Goal: Task Accomplishment & Management: Manage account settings

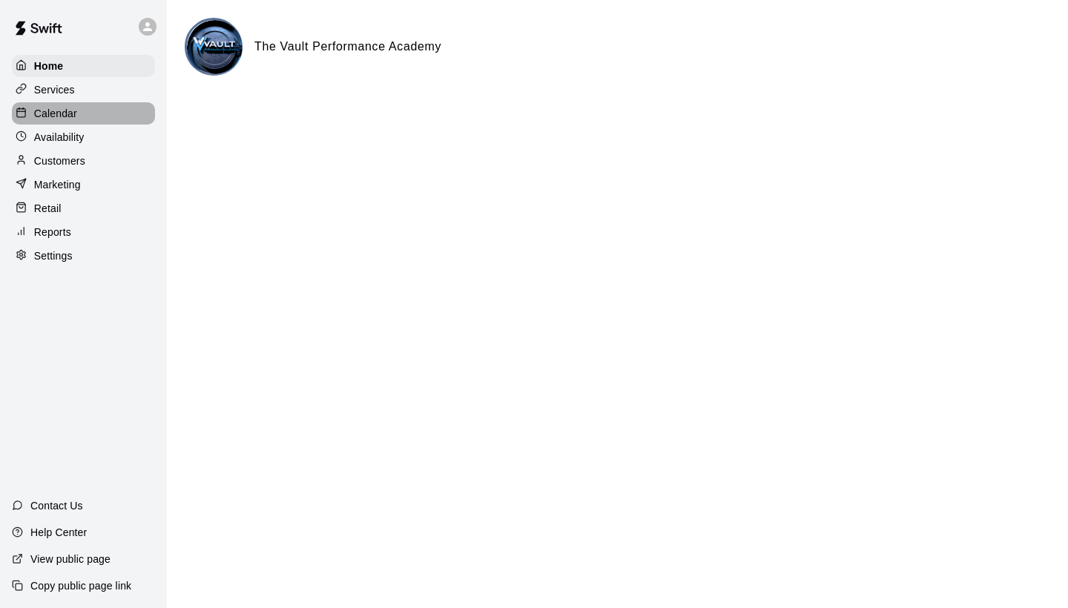
click at [57, 106] on p "Calendar" at bounding box center [55, 113] width 43 height 15
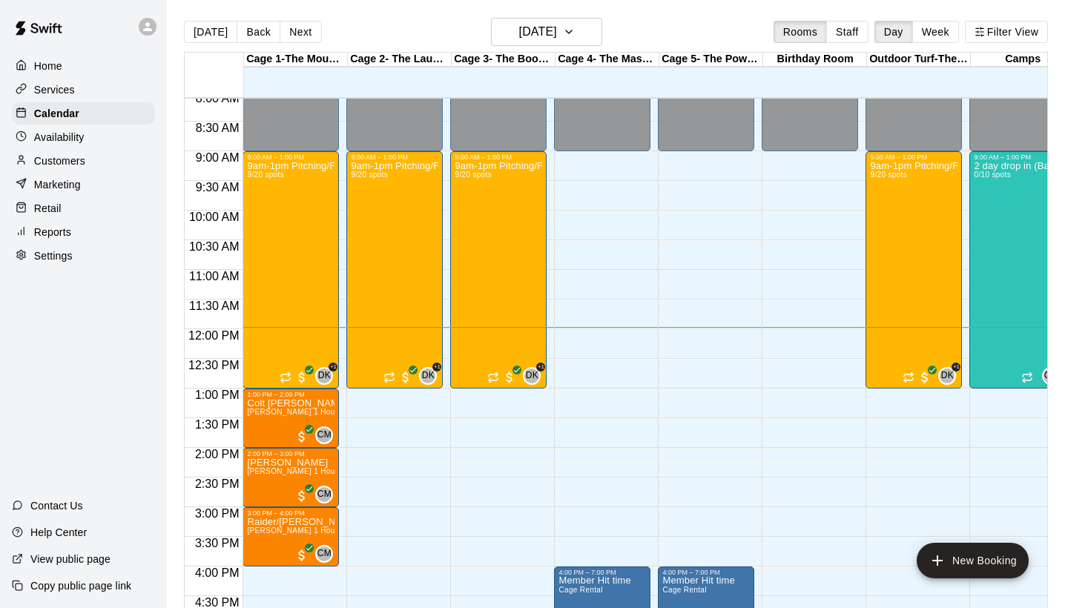
scroll to position [451, 0]
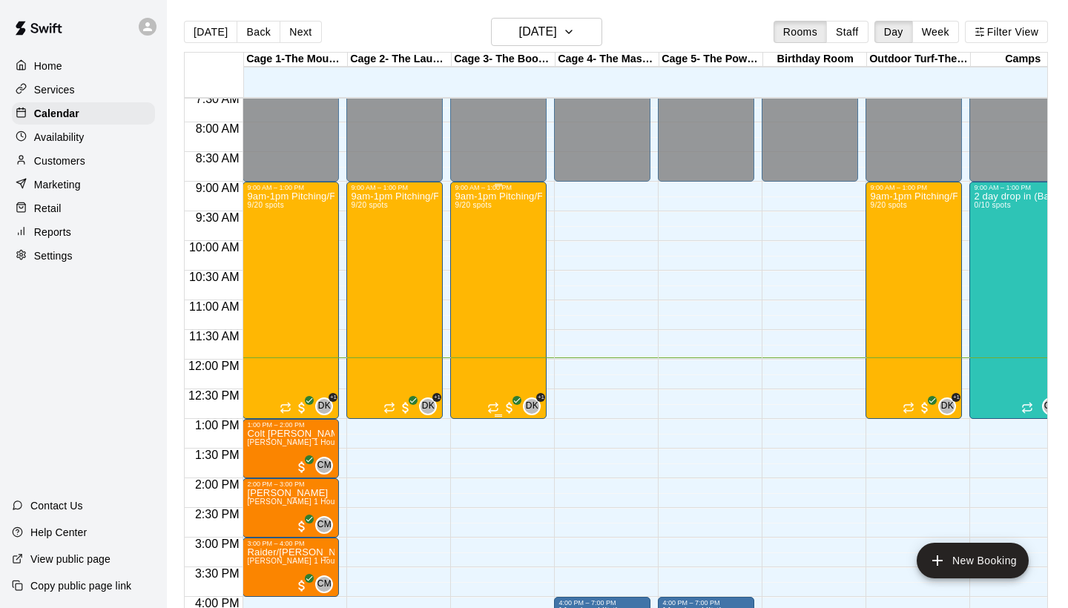
click at [511, 237] on div "9am-1pm Pitching/Fielding Skills Camp led by former MLB pitchers 9/20 spots" at bounding box center [497, 495] width 87 height 608
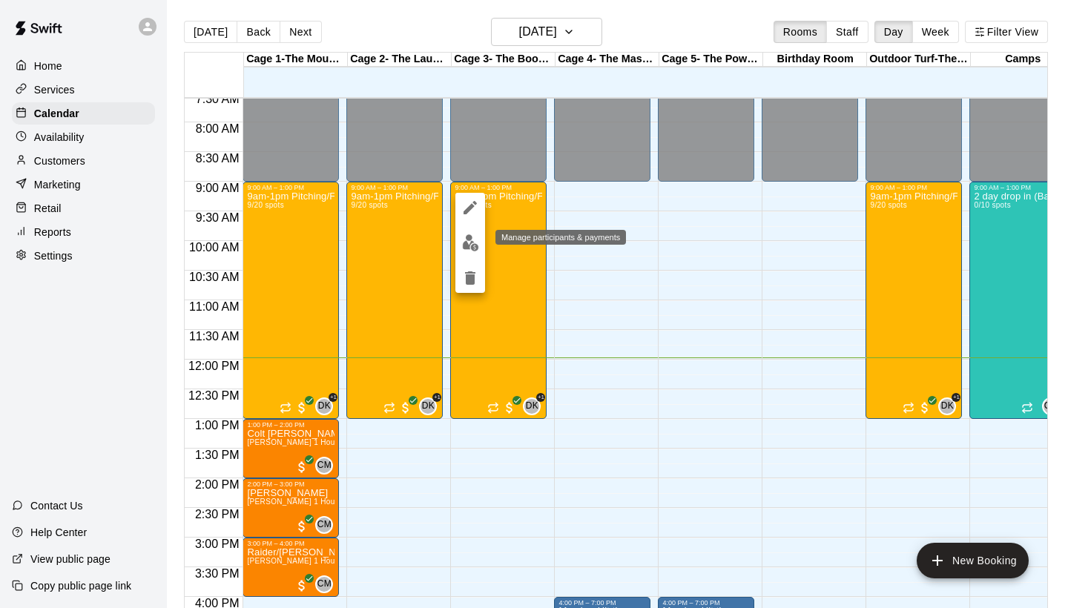
click at [475, 243] on img "edit" at bounding box center [470, 242] width 17 height 17
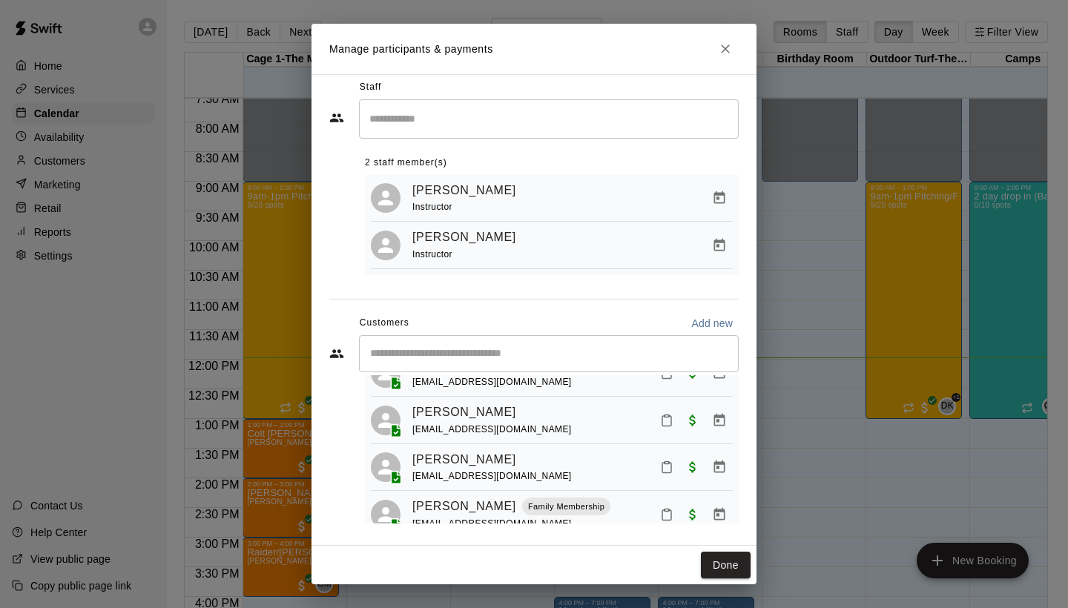
scroll to position [314, 0]
click at [725, 558] on button "Done" at bounding box center [726, 565] width 50 height 27
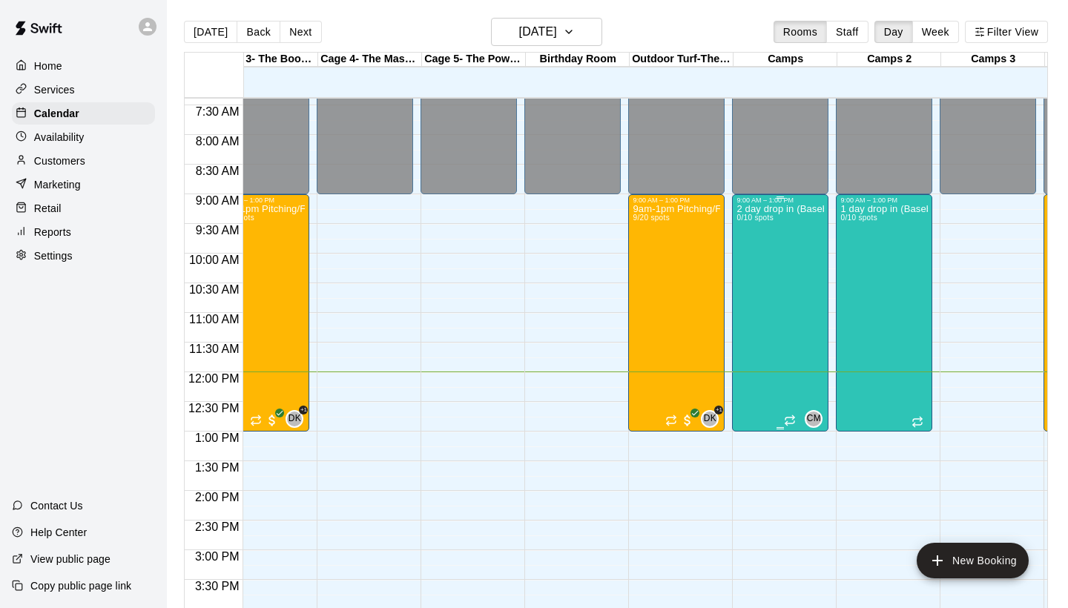
scroll to position [437, 255]
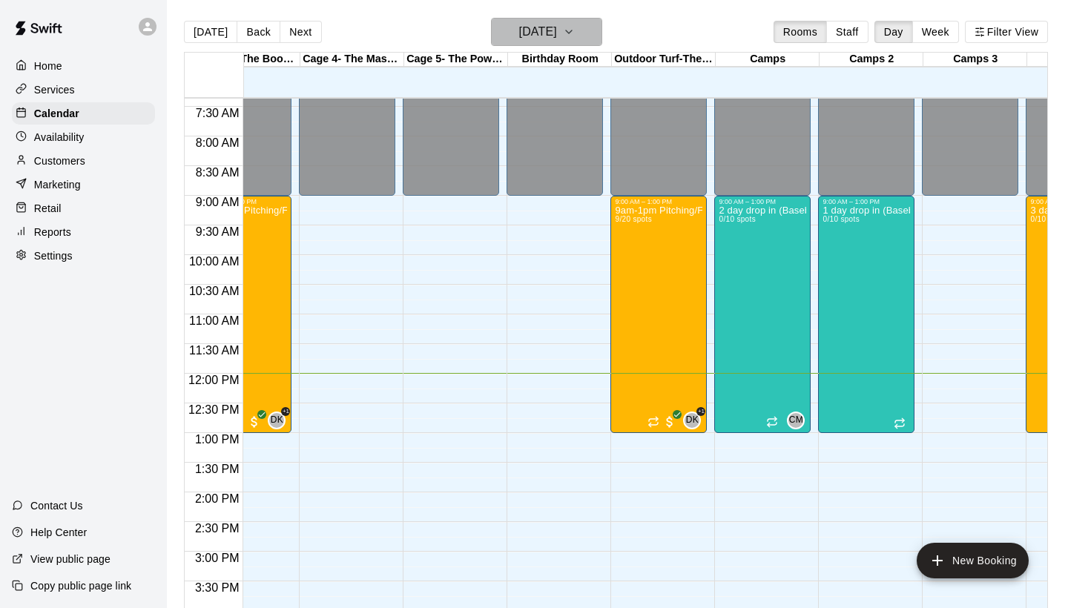
click at [575, 36] on icon "button" at bounding box center [569, 32] width 12 height 18
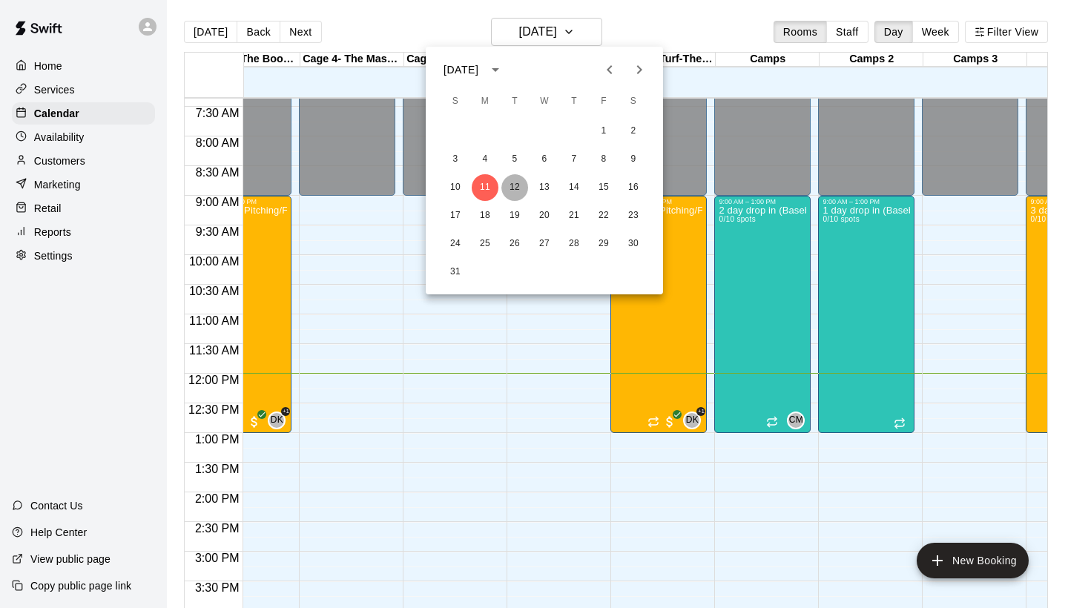
click at [512, 183] on button "12" at bounding box center [514, 187] width 27 height 27
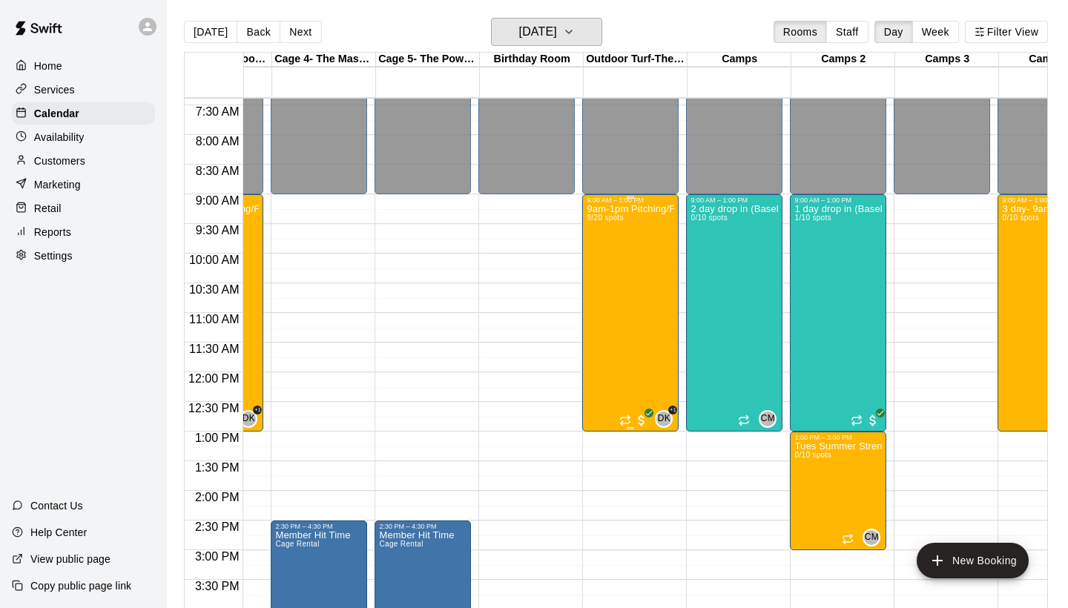
scroll to position [438, 298]
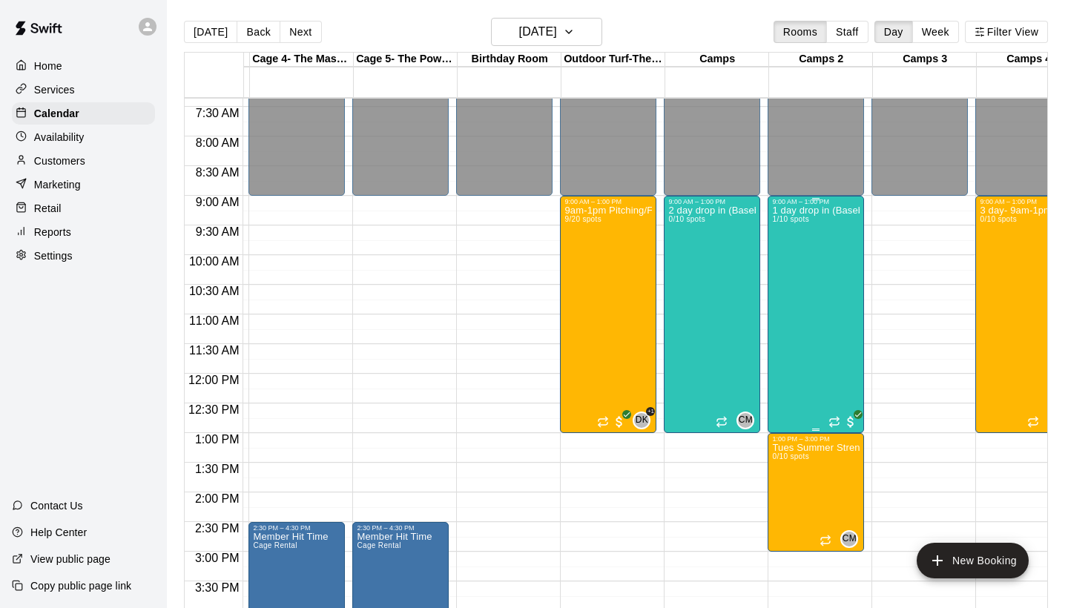
click at [824, 335] on div "1 day drop in (Baseball) 1/10 spots" at bounding box center [815, 509] width 87 height 608
click at [789, 262] on img "edit" at bounding box center [787, 256] width 17 height 17
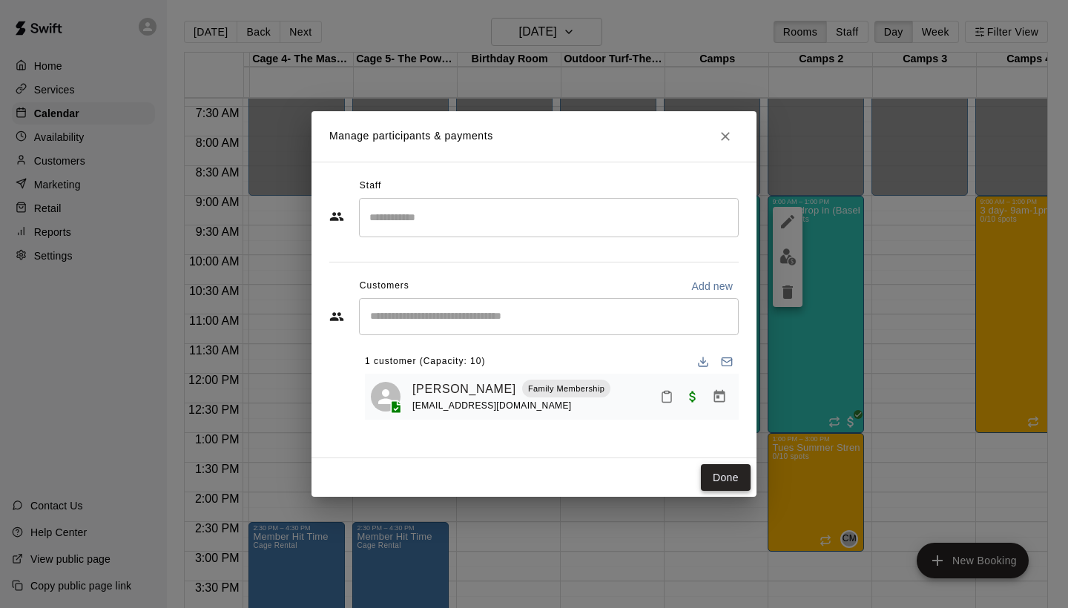
click at [733, 471] on button "Done" at bounding box center [726, 477] width 50 height 27
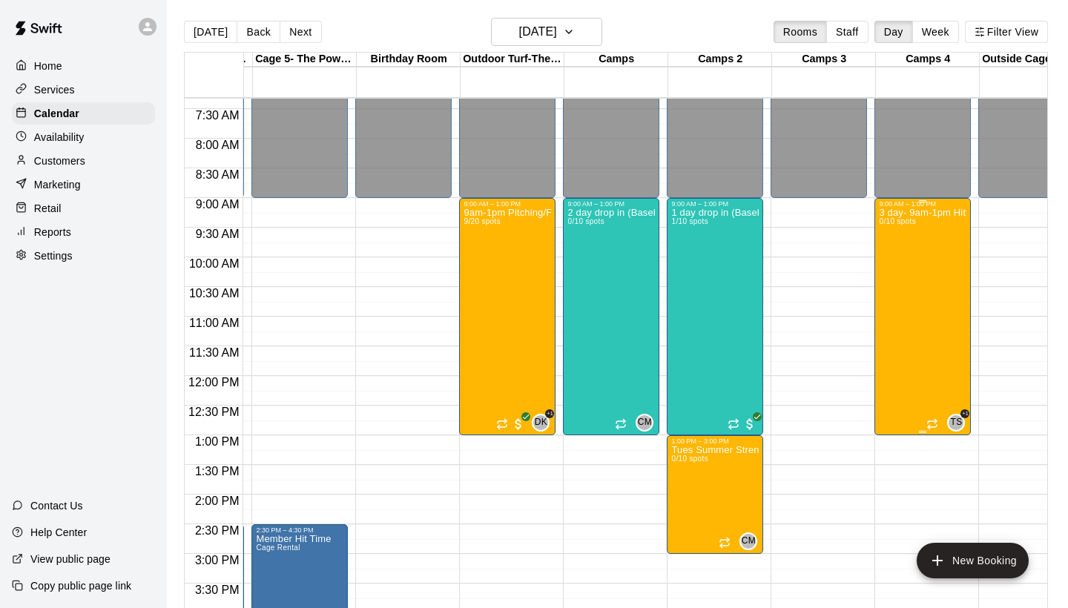
click at [937, 316] on div "3 day- 9am-1pm Hitting/Pitching/Fielding Skills Camp led by former MLB players …" at bounding box center [922, 512] width 87 height 608
click at [896, 255] on img "edit" at bounding box center [894, 259] width 17 height 17
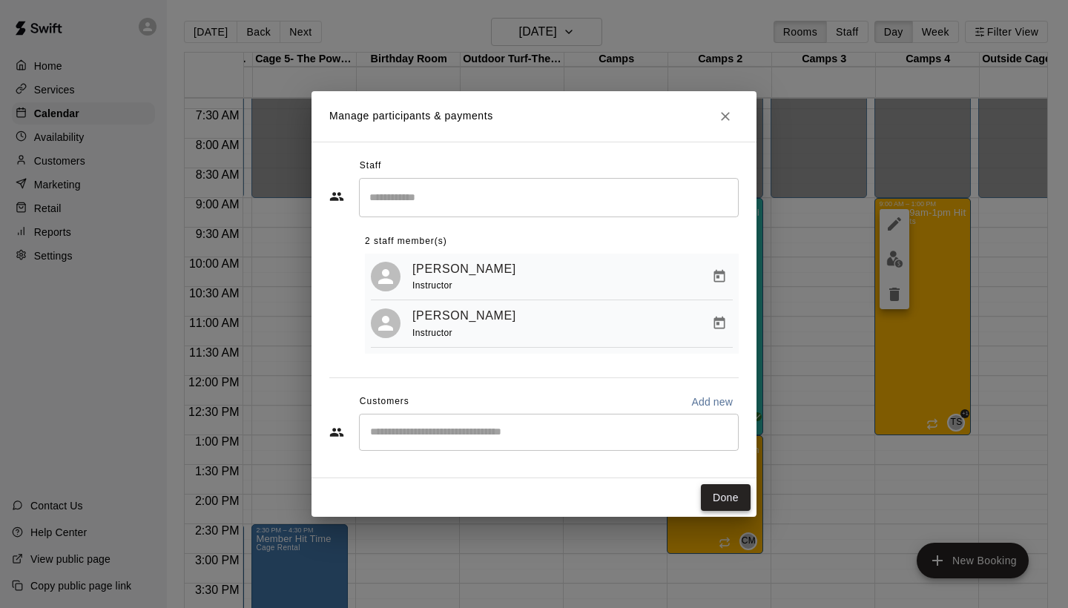
click at [734, 493] on button "Done" at bounding box center [726, 497] width 50 height 27
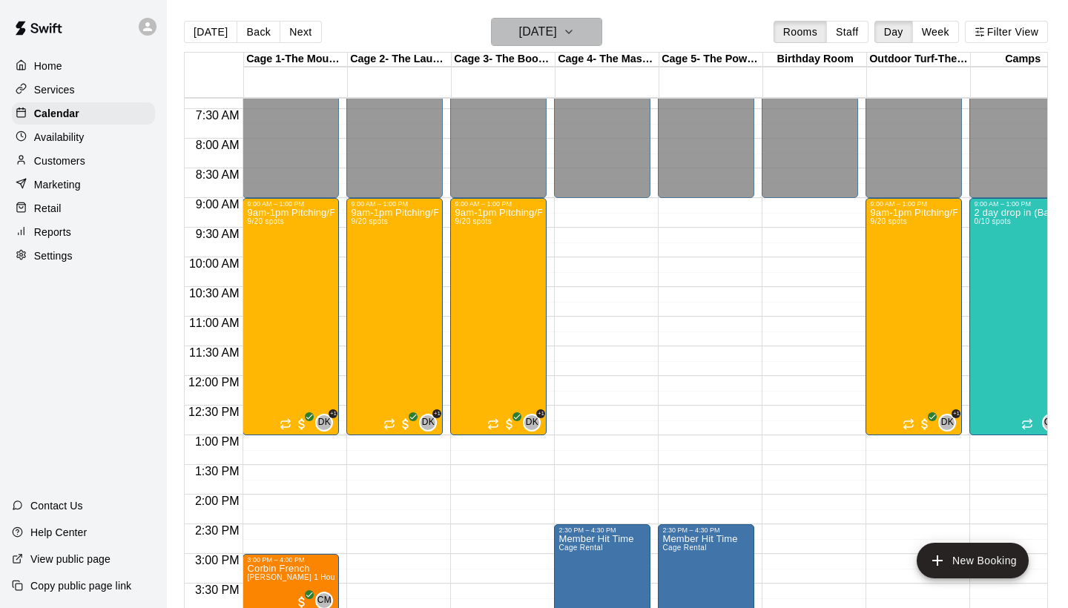
click at [538, 26] on h6 "[DATE]" at bounding box center [538, 32] width 38 height 21
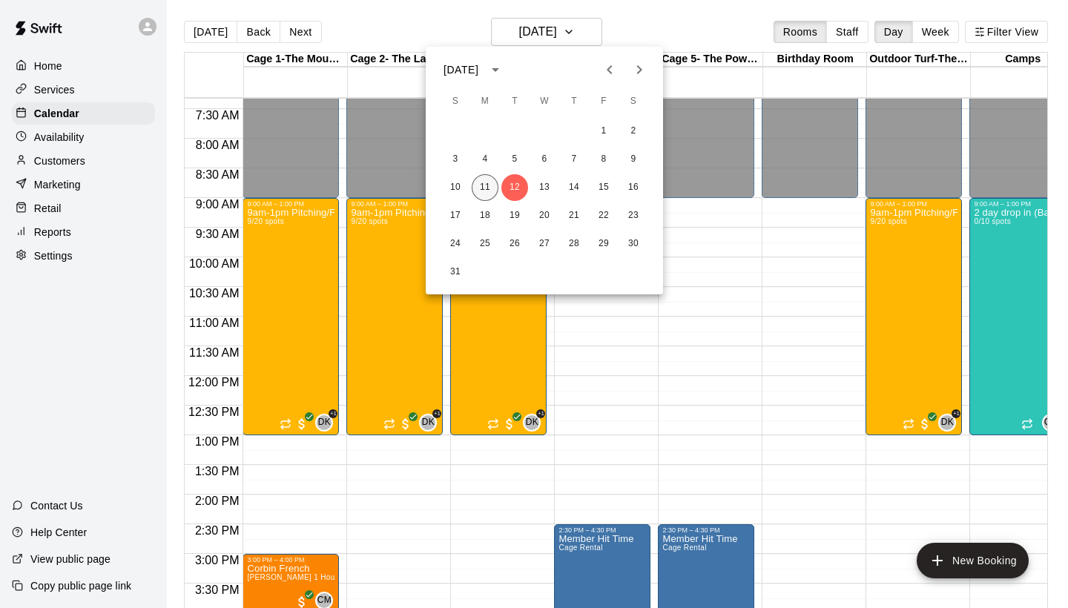
click at [485, 186] on button "11" at bounding box center [485, 187] width 27 height 27
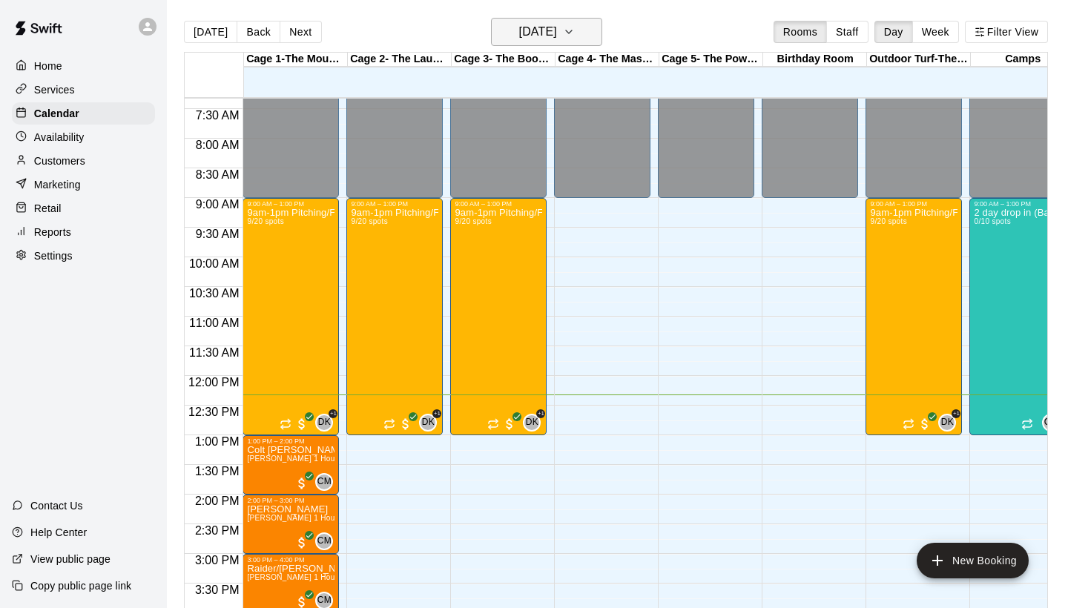
click at [577, 44] on button "[DATE]" at bounding box center [546, 32] width 111 height 28
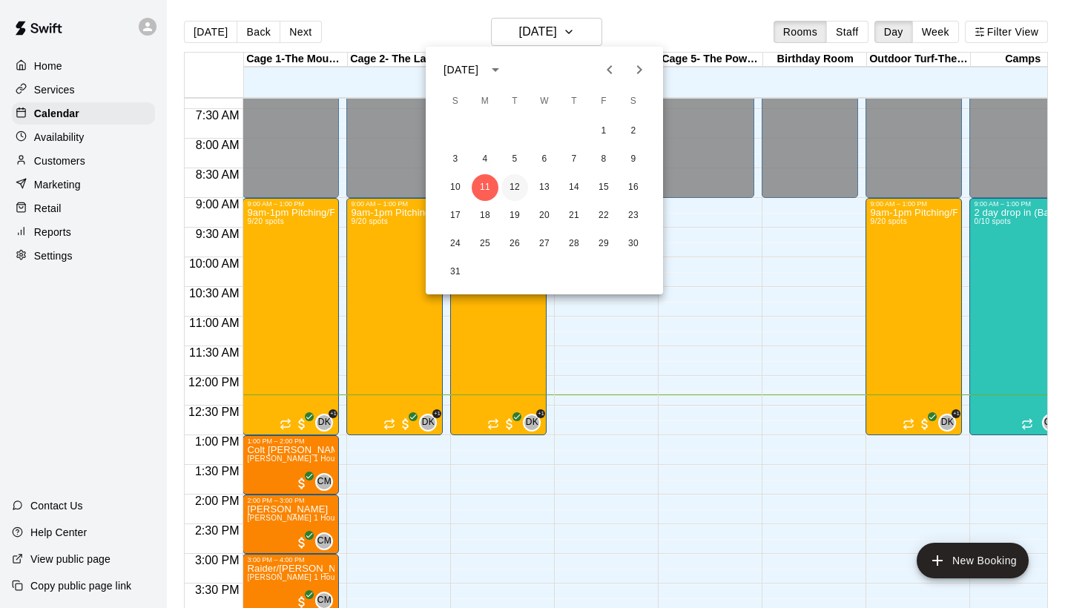
click at [517, 188] on button "12" at bounding box center [514, 187] width 27 height 27
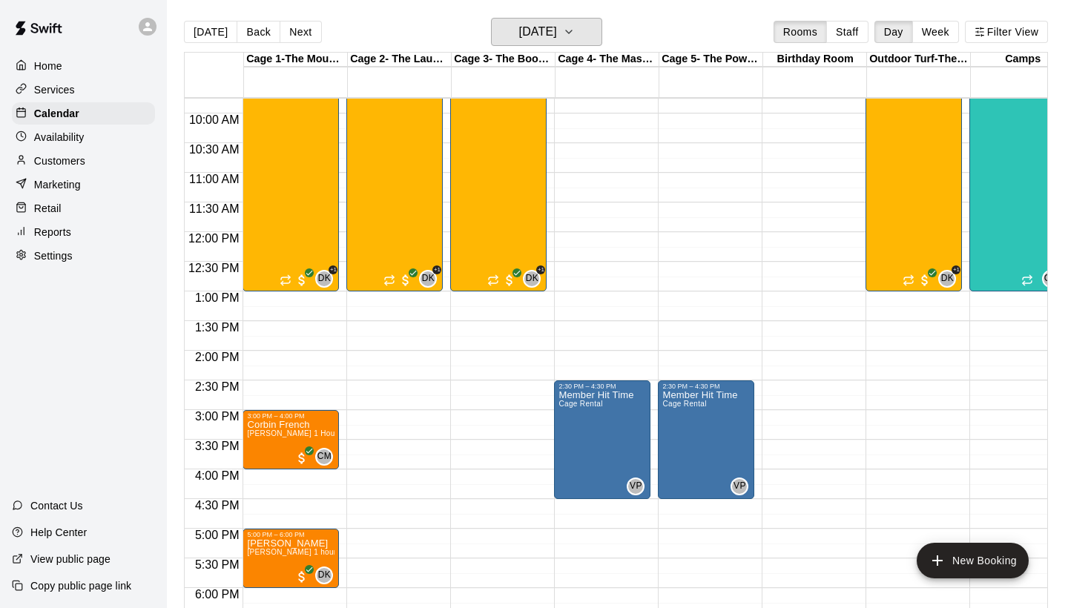
scroll to position [576, 0]
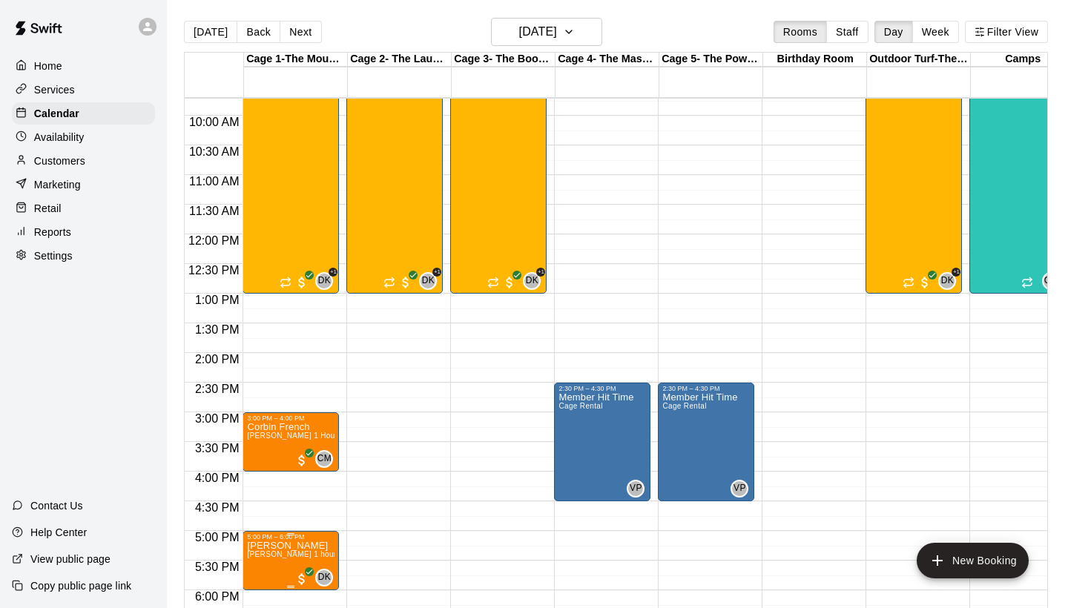
click at [260, 550] on img "edit" at bounding box center [262, 546] width 17 height 17
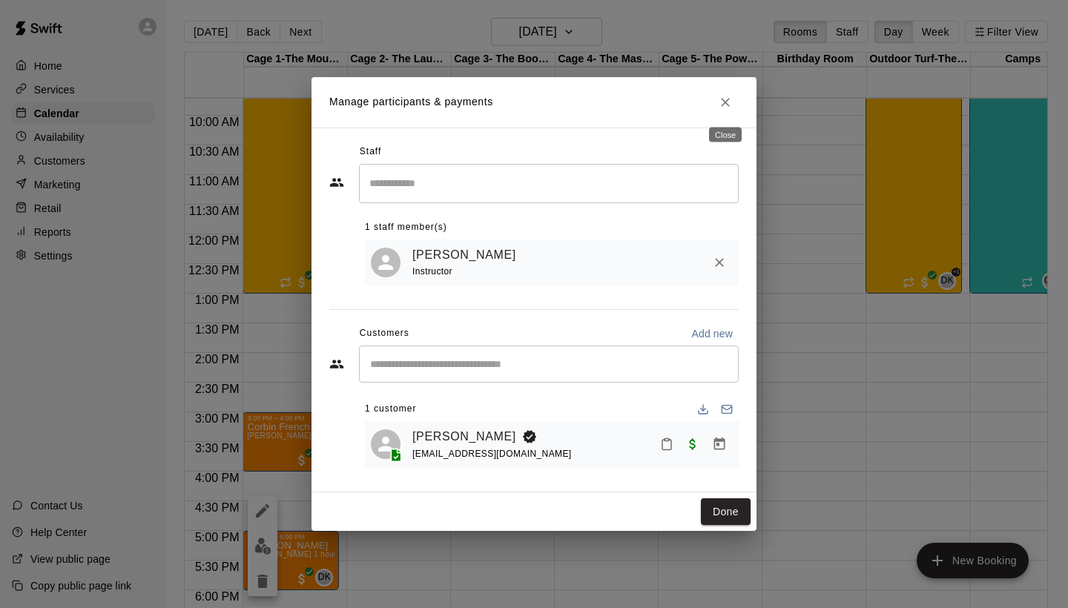
click at [724, 102] on icon "Close" at bounding box center [725, 102] width 9 height 9
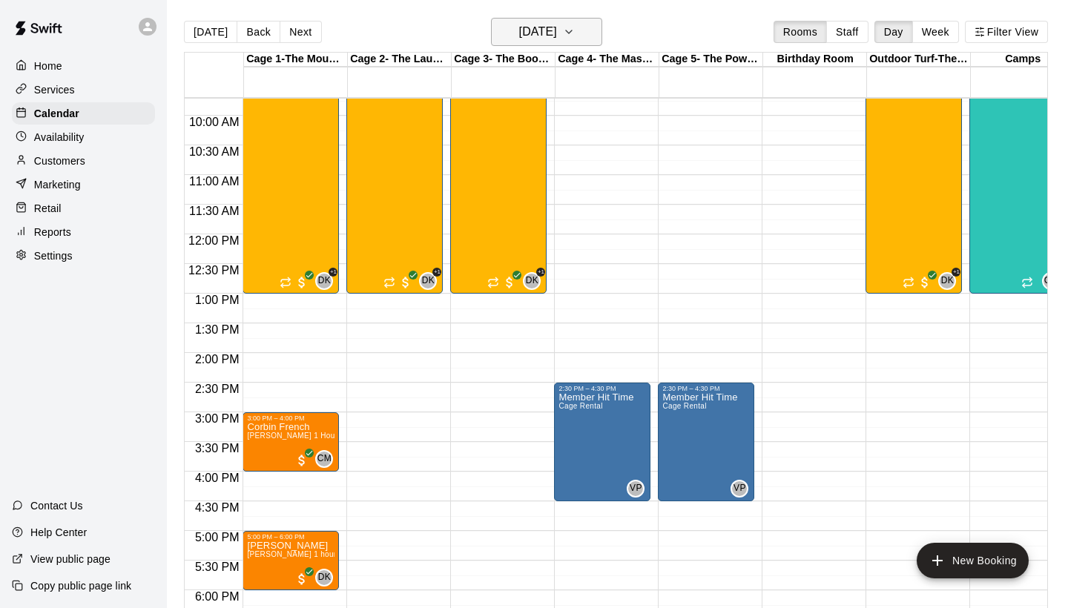
click at [575, 27] on icon "button" at bounding box center [569, 32] width 12 height 18
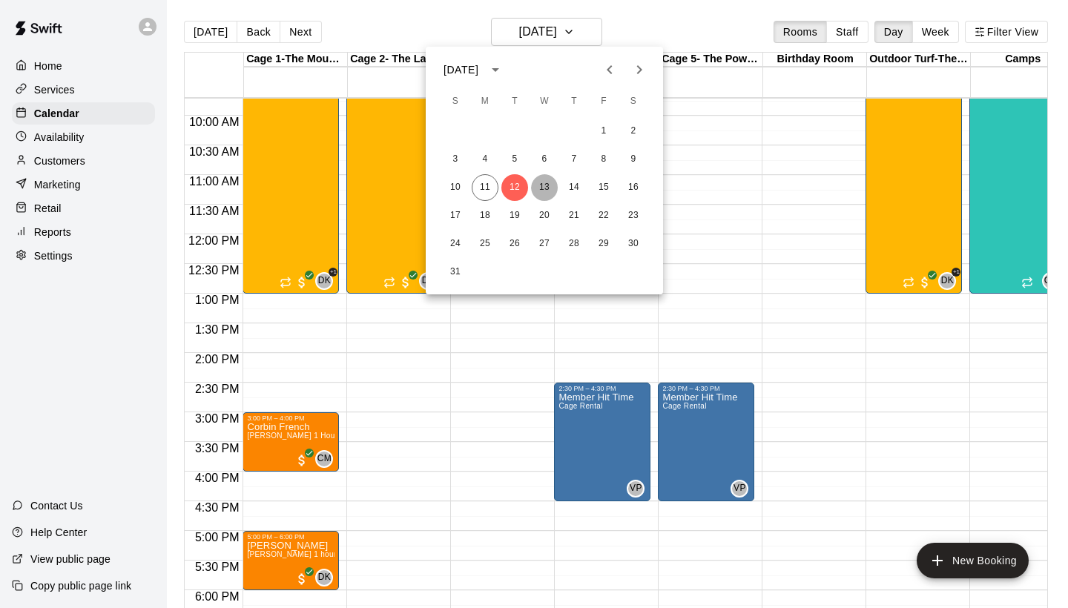
click at [546, 194] on button "13" at bounding box center [544, 187] width 27 height 27
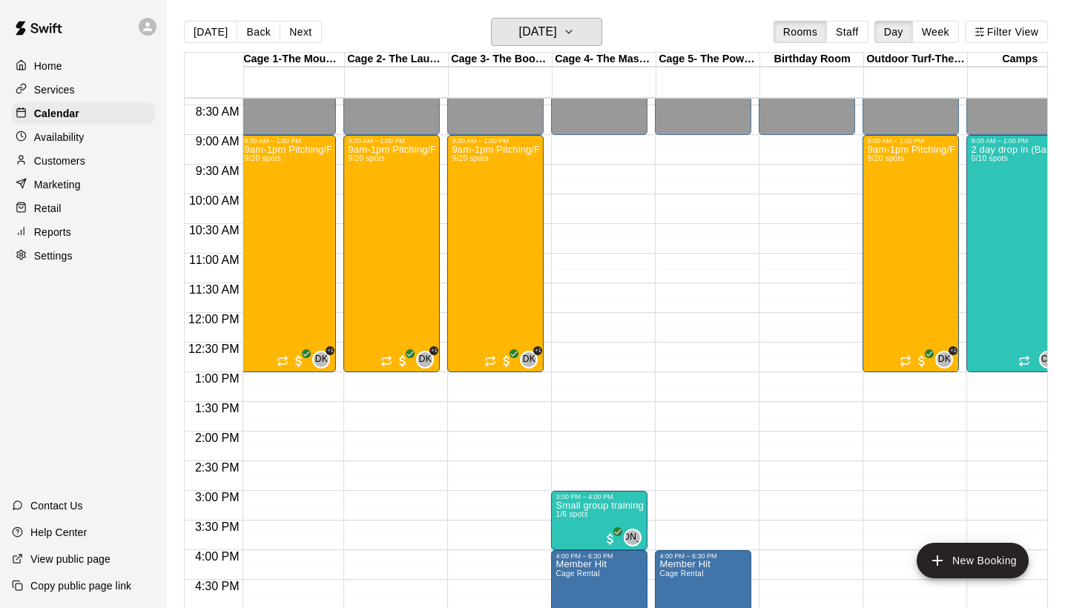
scroll to position [0, 1]
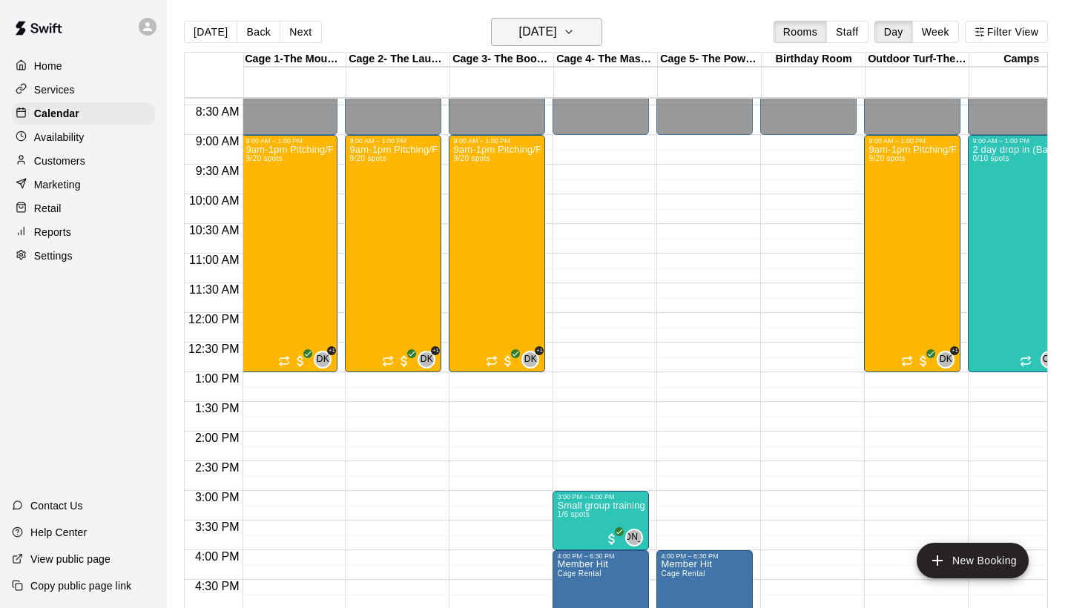
click at [557, 30] on h6 "[DATE]" at bounding box center [538, 32] width 38 height 21
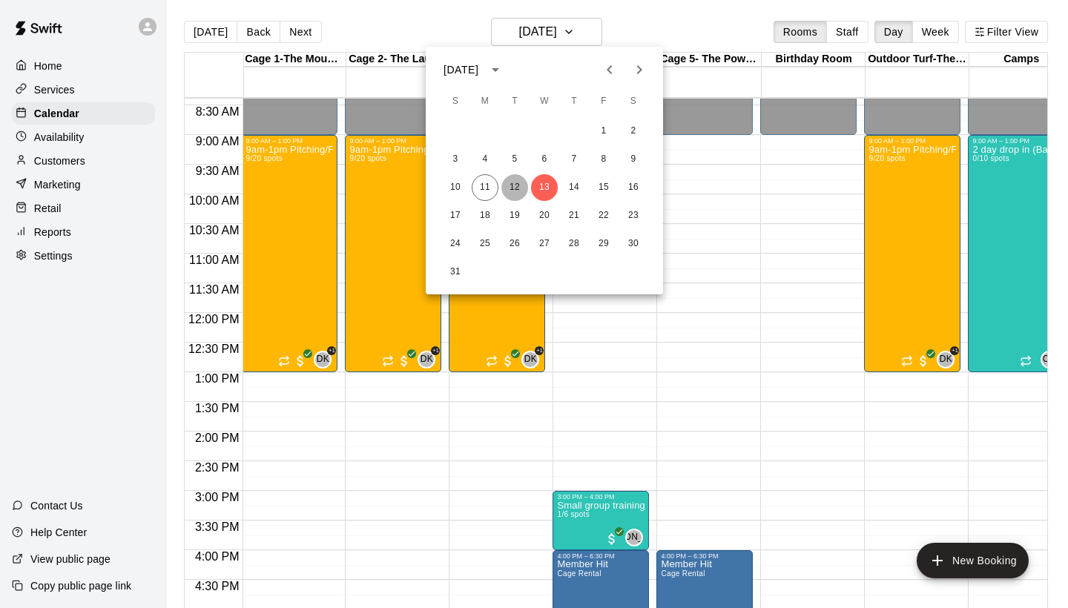
click at [519, 196] on button "12" at bounding box center [514, 187] width 27 height 27
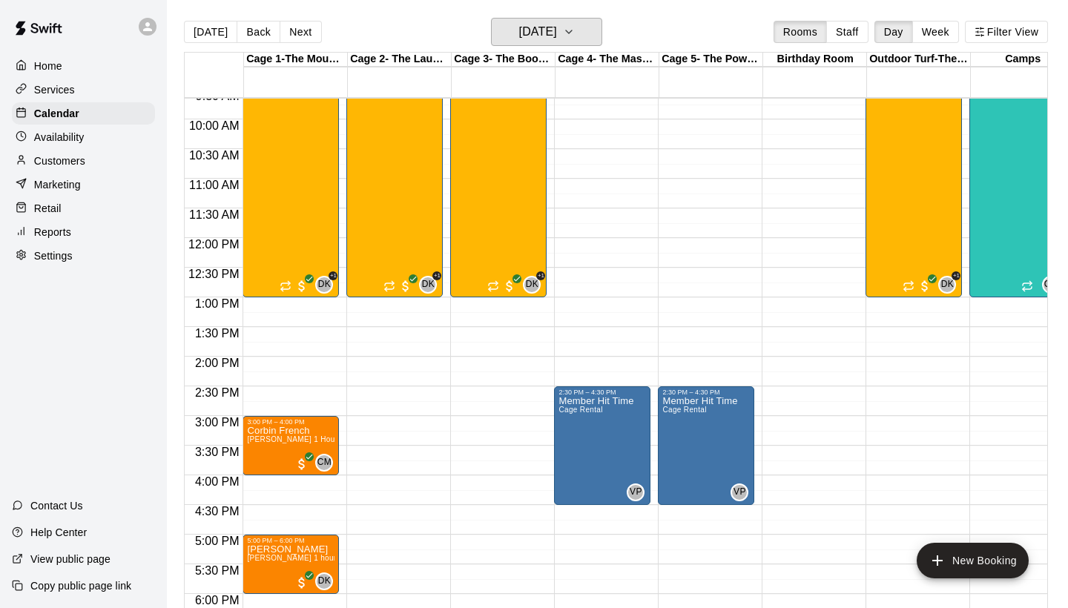
scroll to position [568, 0]
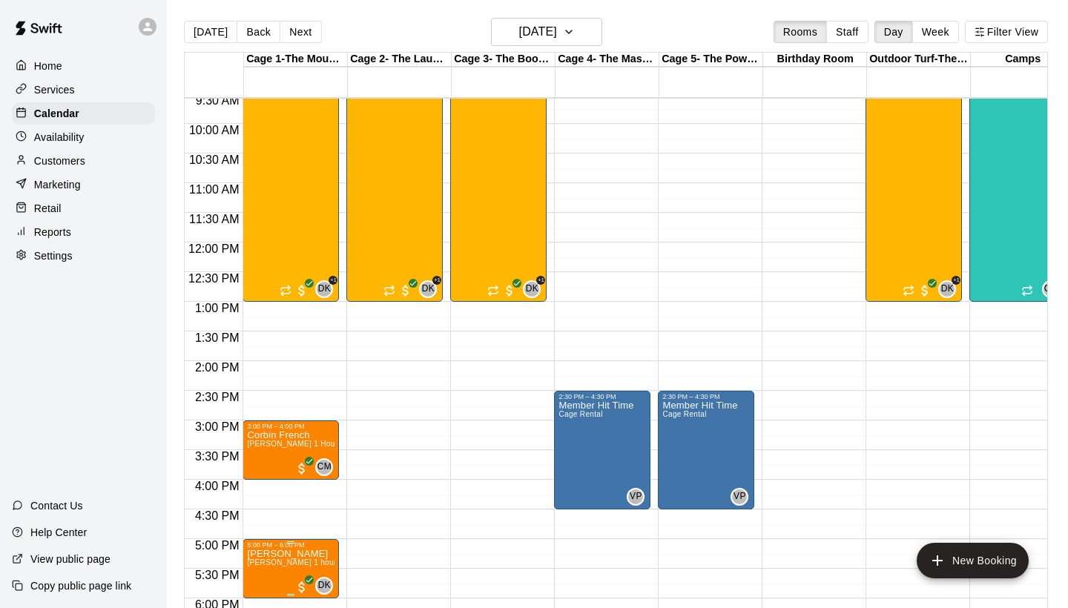
click at [265, 549] on img "edit" at bounding box center [262, 546] width 17 height 17
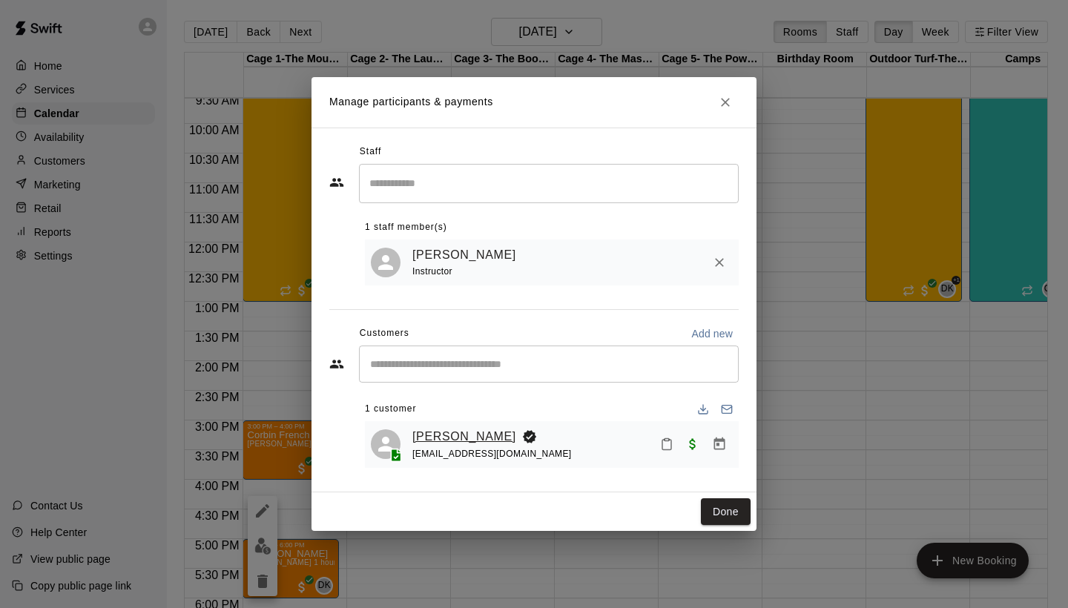
click at [483, 442] on link "[PERSON_NAME]" at bounding box center [464, 436] width 104 height 19
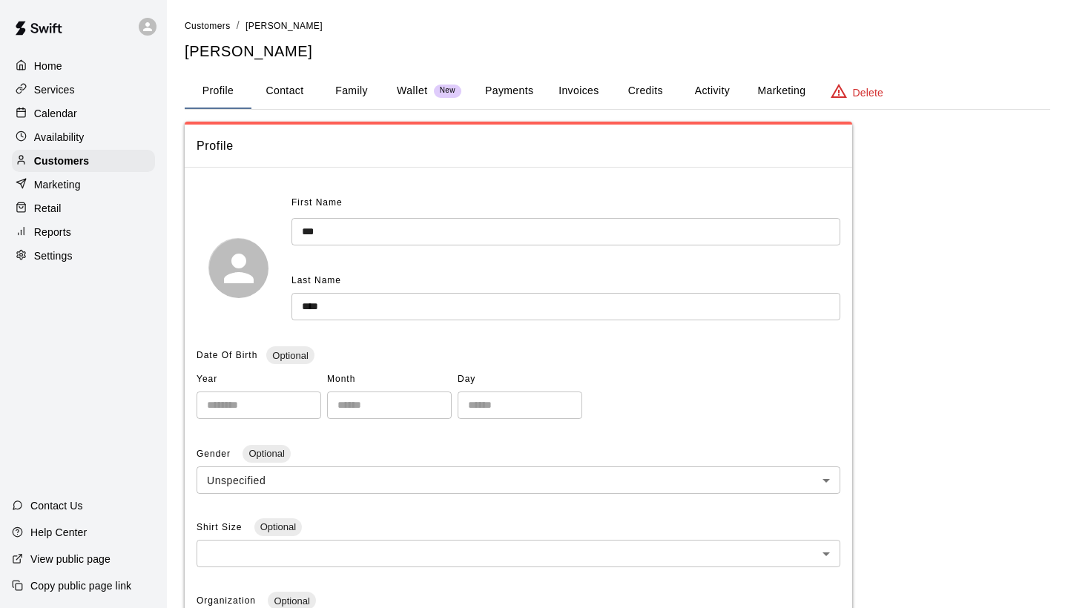
click at [285, 90] on button "Contact" at bounding box center [284, 91] width 67 height 36
select select "**"
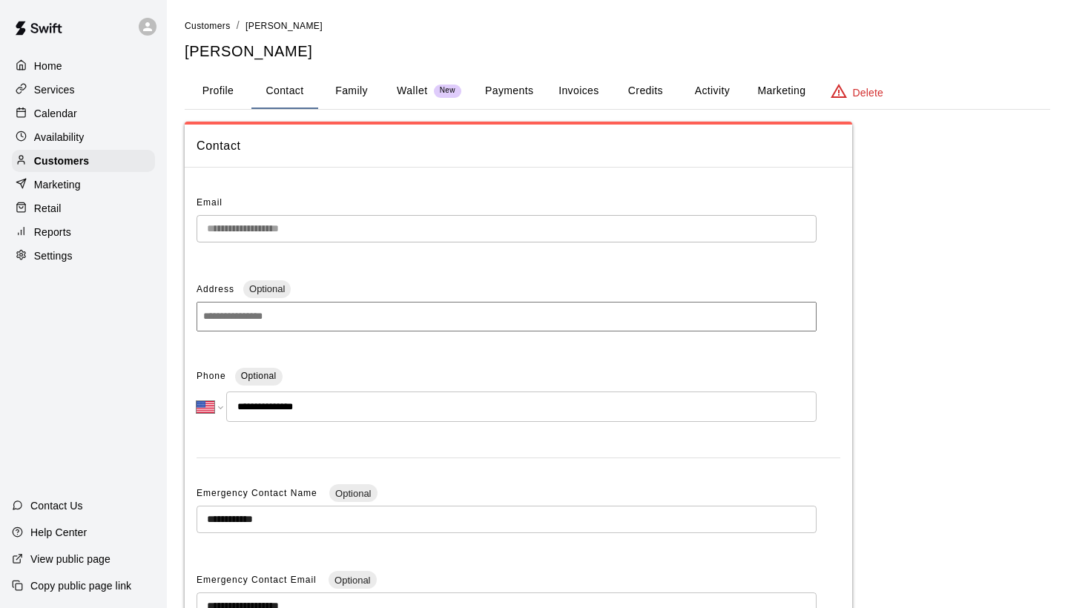
drag, startPoint x: 308, startPoint y: 404, endPoint x: 251, endPoint y: 403, distance: 57.8
click at [251, 403] on input "**********" at bounding box center [521, 406] width 590 height 30
click at [78, 119] on div "Calendar" at bounding box center [83, 113] width 143 height 22
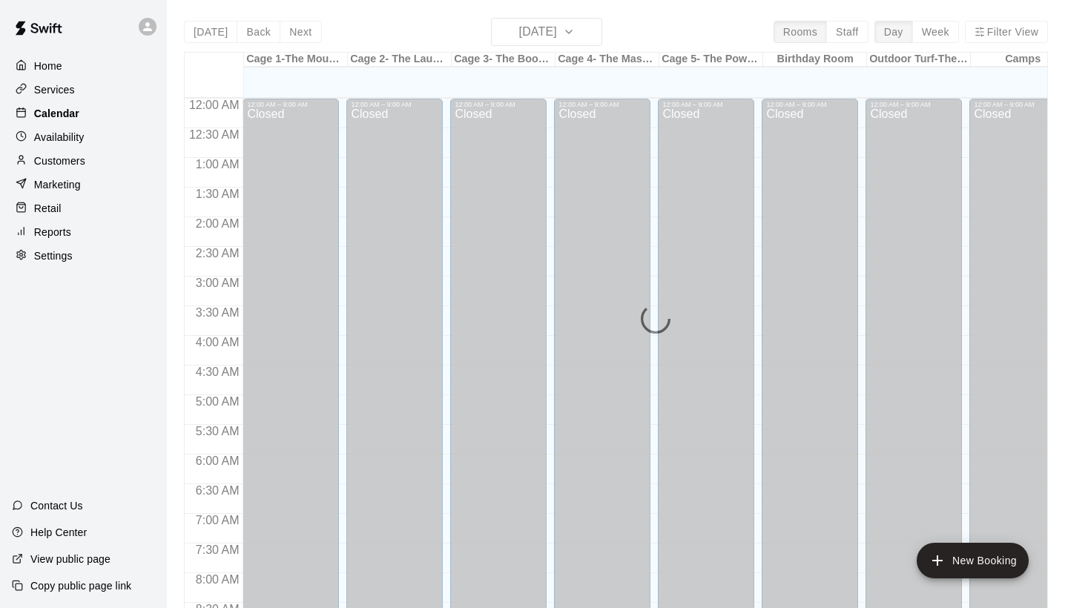
scroll to position [735, 0]
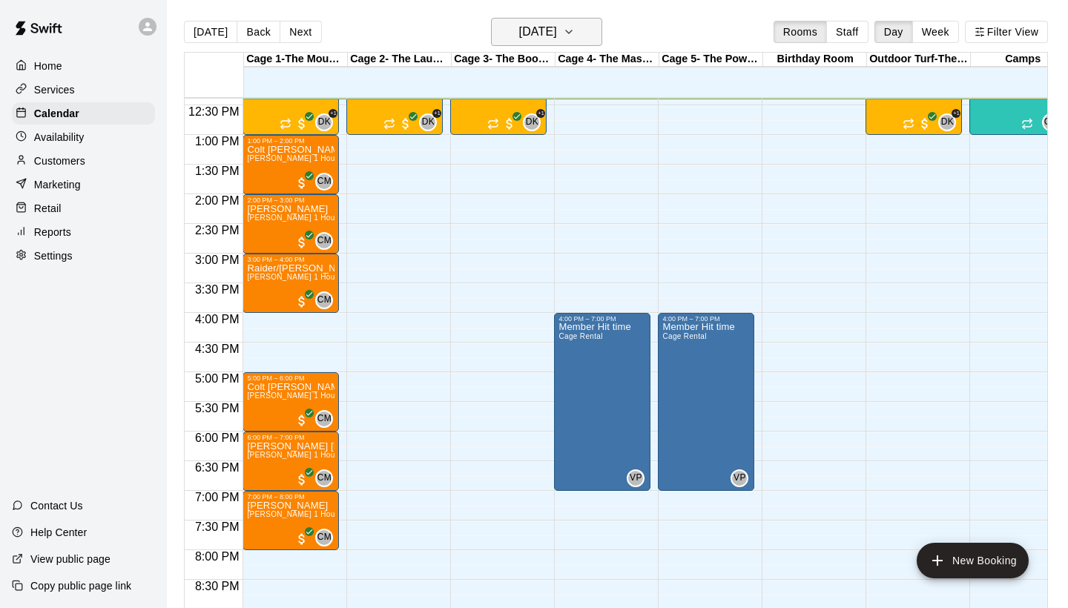
click at [557, 41] on h6 "[DATE]" at bounding box center [538, 32] width 38 height 21
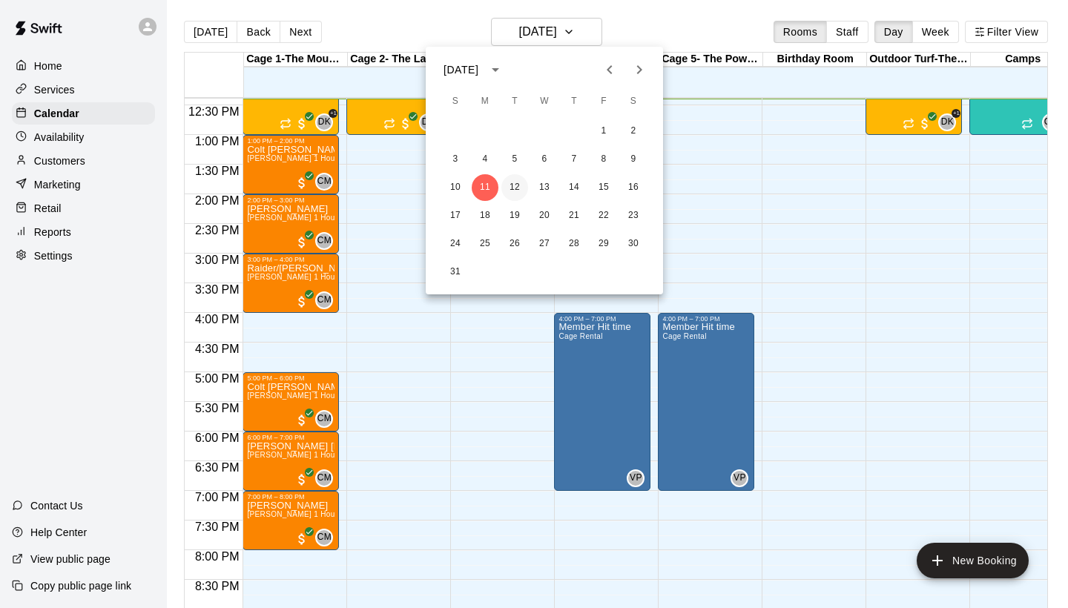
click at [519, 189] on button "12" at bounding box center [514, 187] width 27 height 27
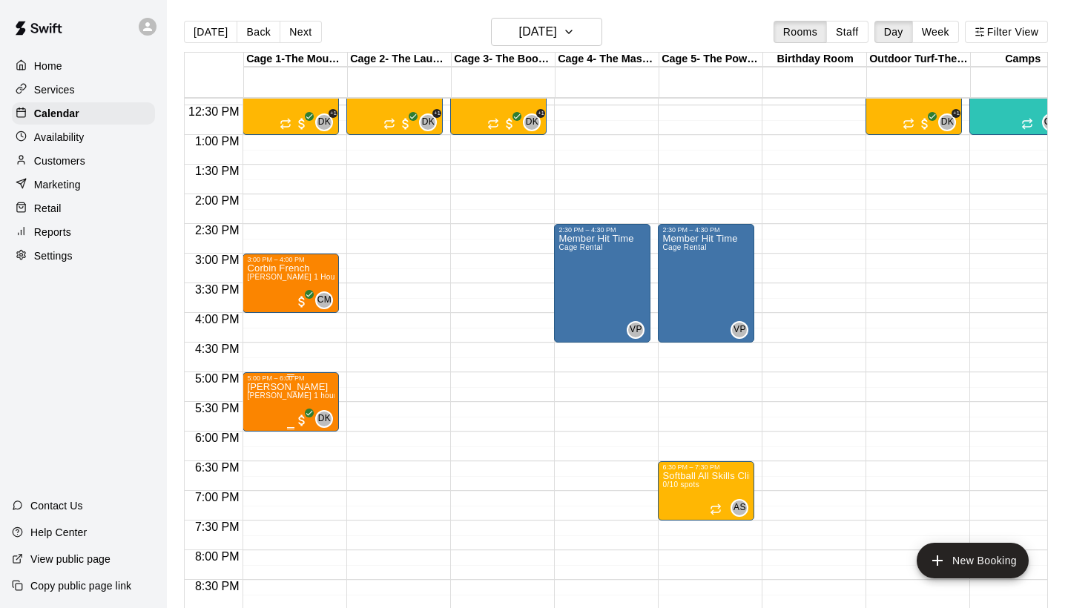
click at [289, 400] on span "[PERSON_NAME] 1 hour pitching/hitting/or fielding lesson" at bounding box center [349, 395] width 205 height 8
click at [266, 409] on icon "edit" at bounding box center [263, 408] width 18 height 18
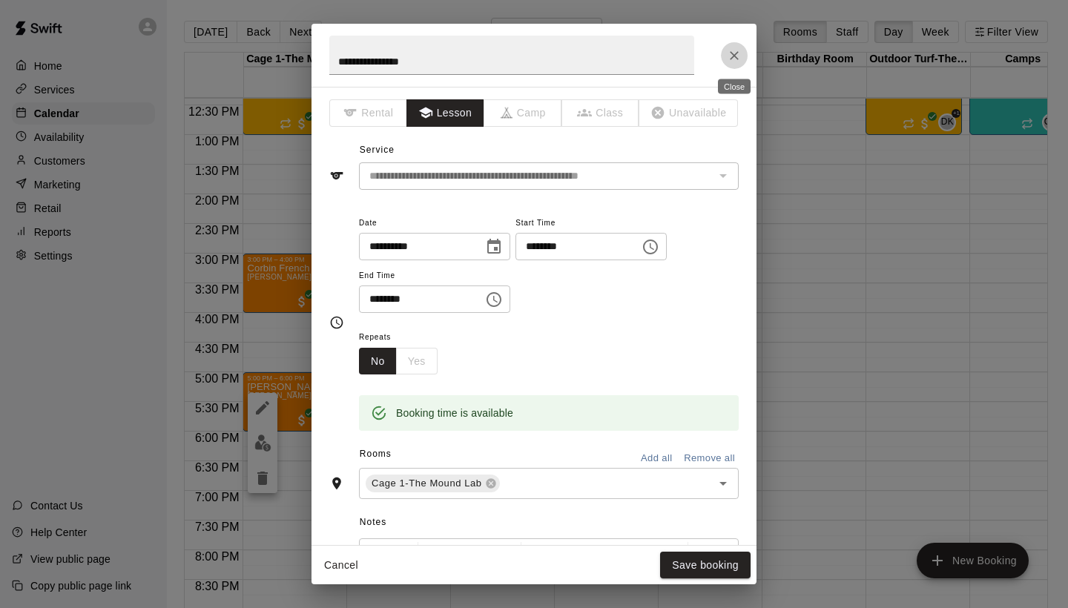
click at [728, 56] on icon "Close" at bounding box center [734, 55] width 15 height 15
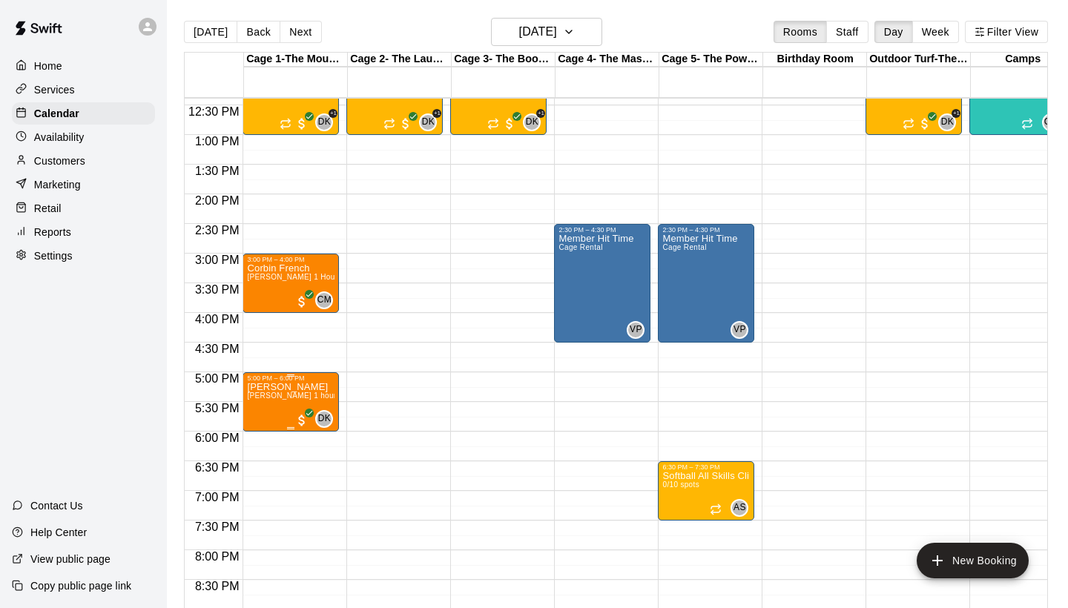
click at [288, 400] on span "[PERSON_NAME] 1 hour pitching/hitting/or fielding lesson" at bounding box center [349, 395] width 205 height 8
click at [262, 438] on img "edit" at bounding box center [262, 442] width 17 height 17
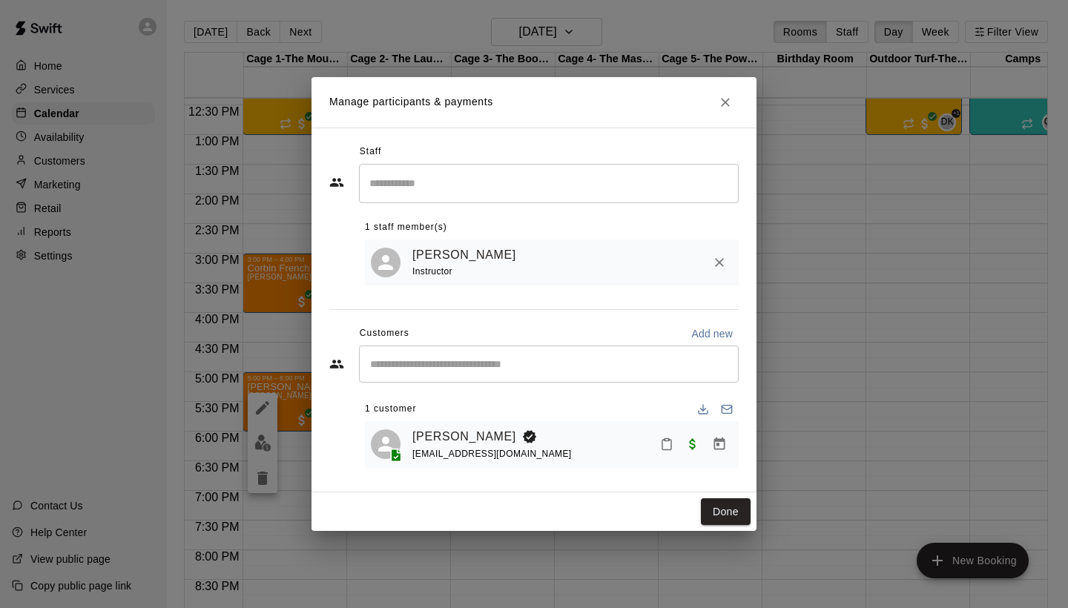
click at [716, 260] on icon "Remove" at bounding box center [719, 262] width 15 height 15
click at [724, 267] on icon "Remove" at bounding box center [719, 262] width 15 height 15
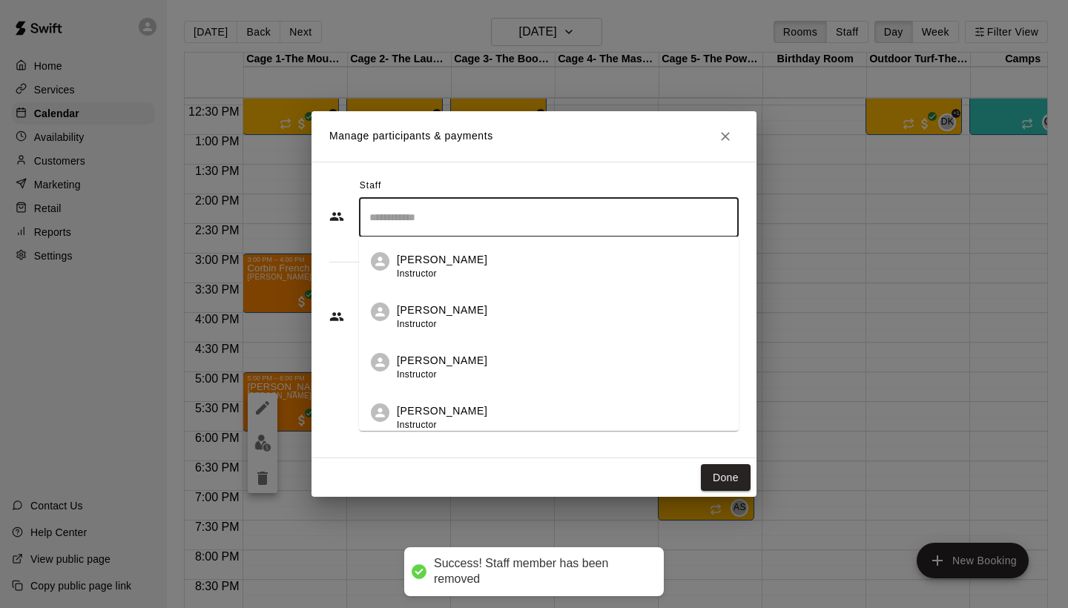
click at [471, 216] on input "Search staff" at bounding box center [549, 218] width 366 height 26
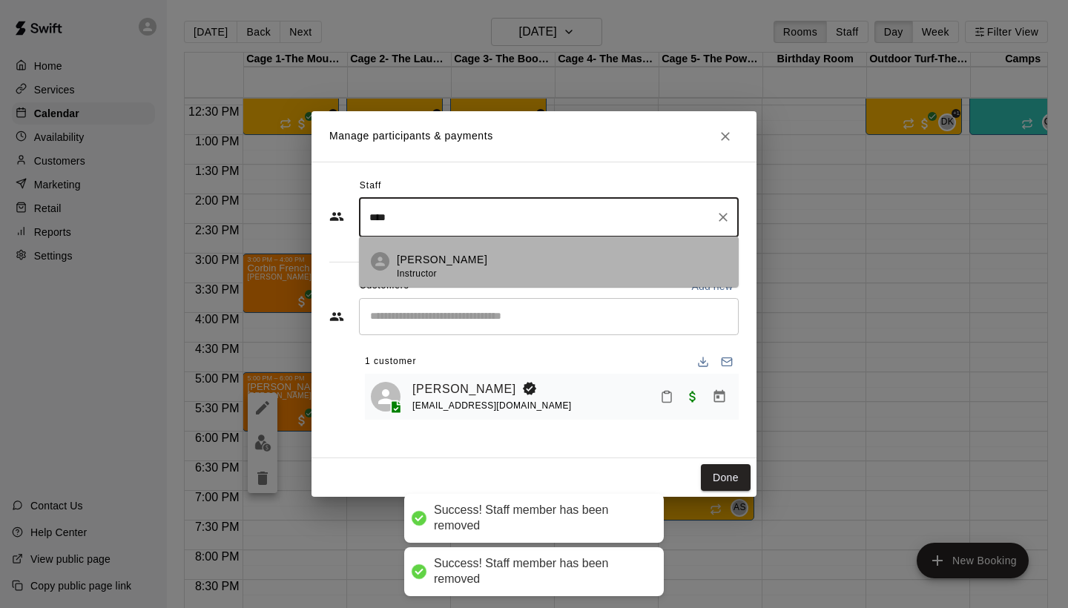
click at [434, 263] on p "[PERSON_NAME]" at bounding box center [442, 260] width 90 height 16
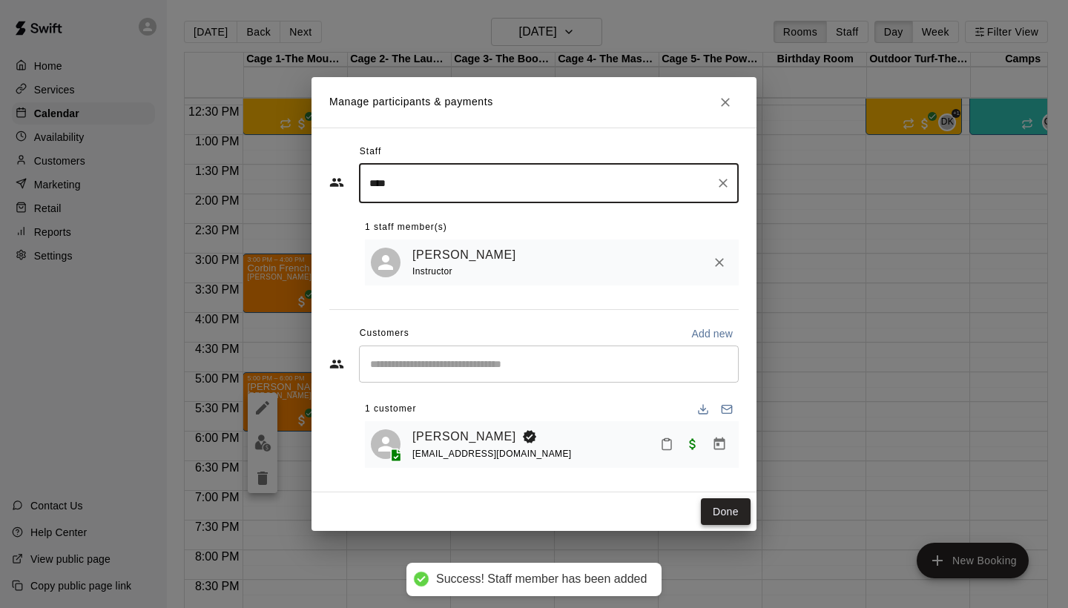
type input "****"
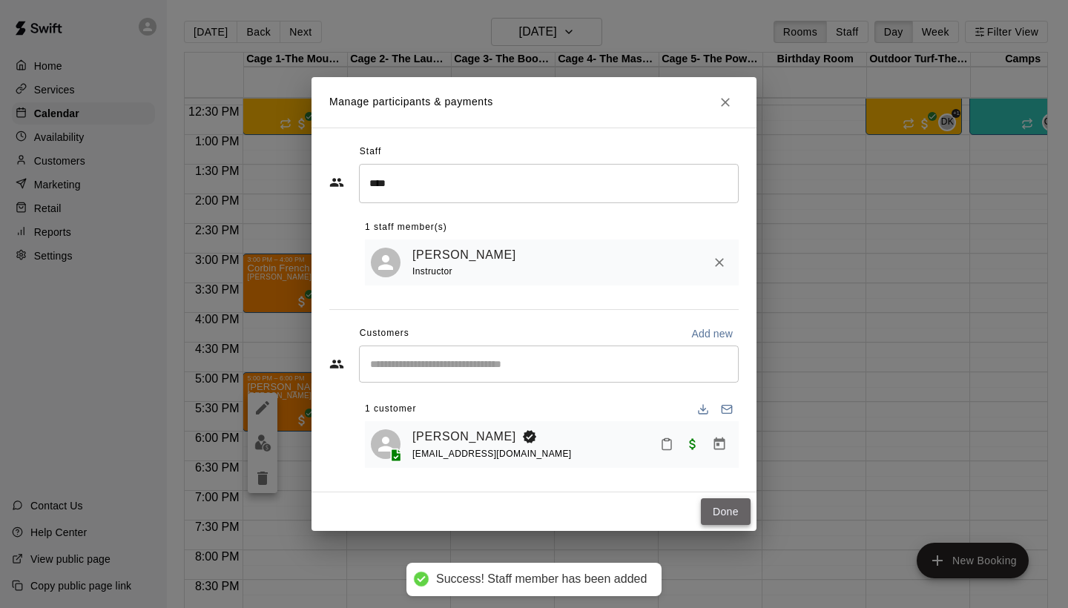
click at [737, 514] on button "Done" at bounding box center [726, 511] width 50 height 27
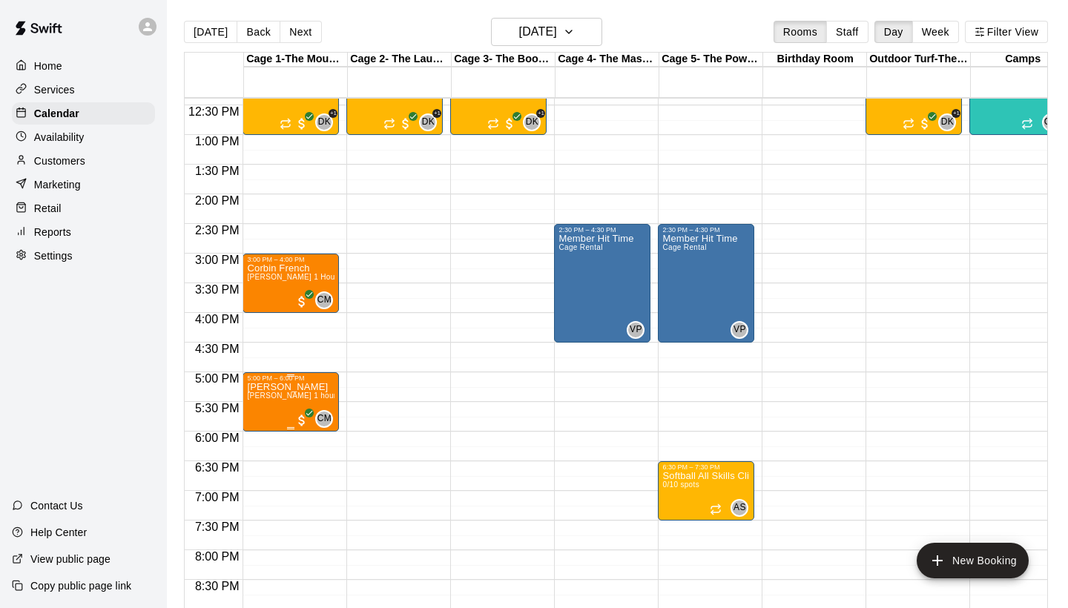
click at [296, 394] on span "[PERSON_NAME] 1 hour pitching/hitting/or fielding lesson" at bounding box center [349, 395] width 205 height 8
click at [262, 442] on img "edit" at bounding box center [262, 442] width 17 height 17
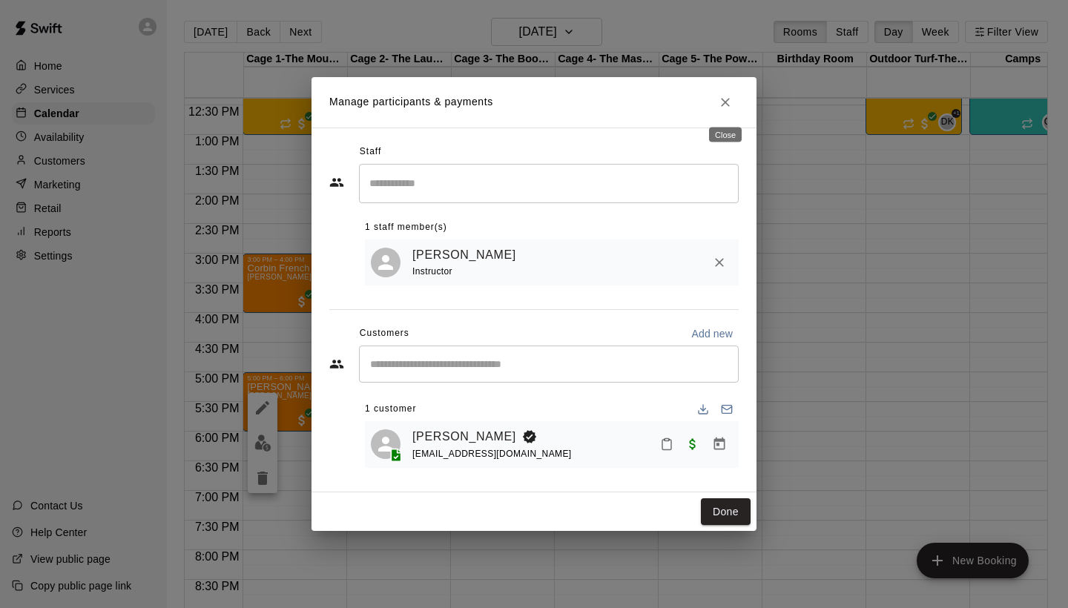
click at [730, 108] on icon "Close" at bounding box center [725, 102] width 15 height 15
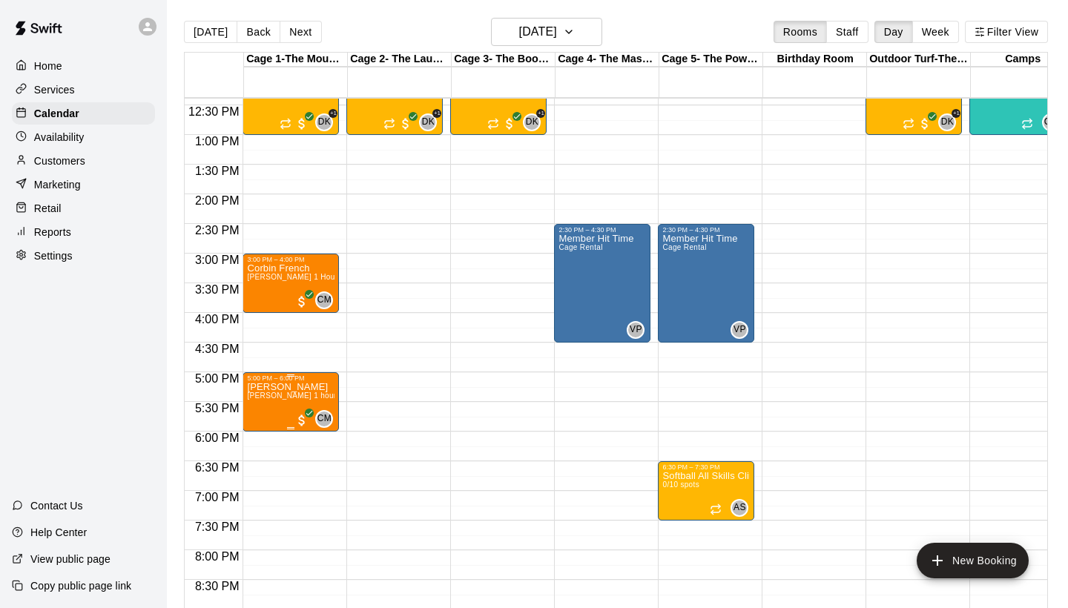
click at [264, 396] on icon "edit" at bounding box center [262, 397] width 13 height 13
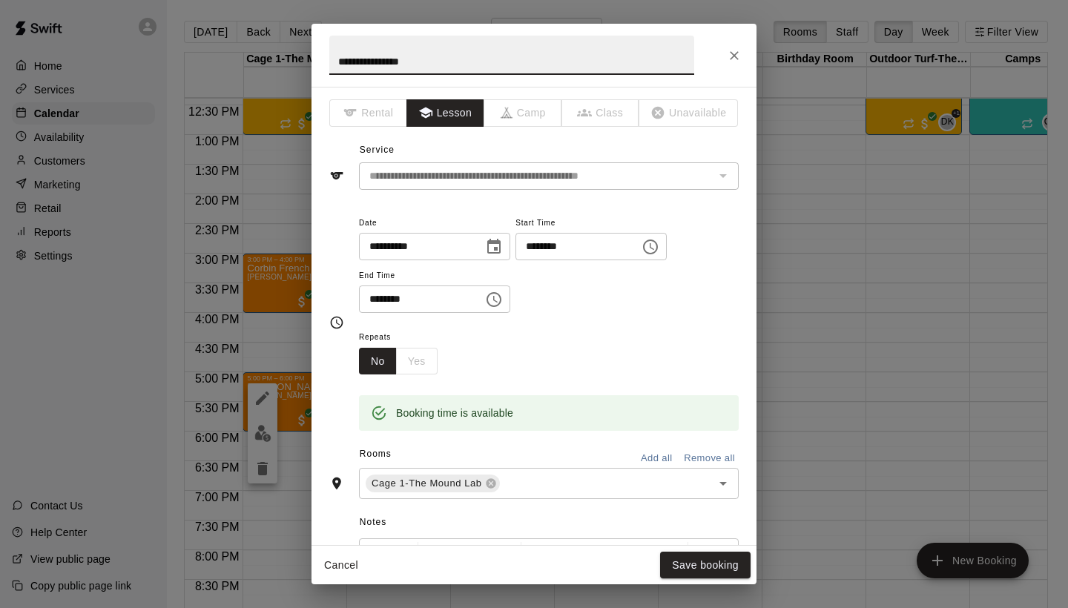
click at [728, 176] on div "The service of an existing booking cannot be changed" at bounding box center [722, 175] width 19 height 21
click at [699, 282] on div "**********" at bounding box center [549, 264] width 380 height 100
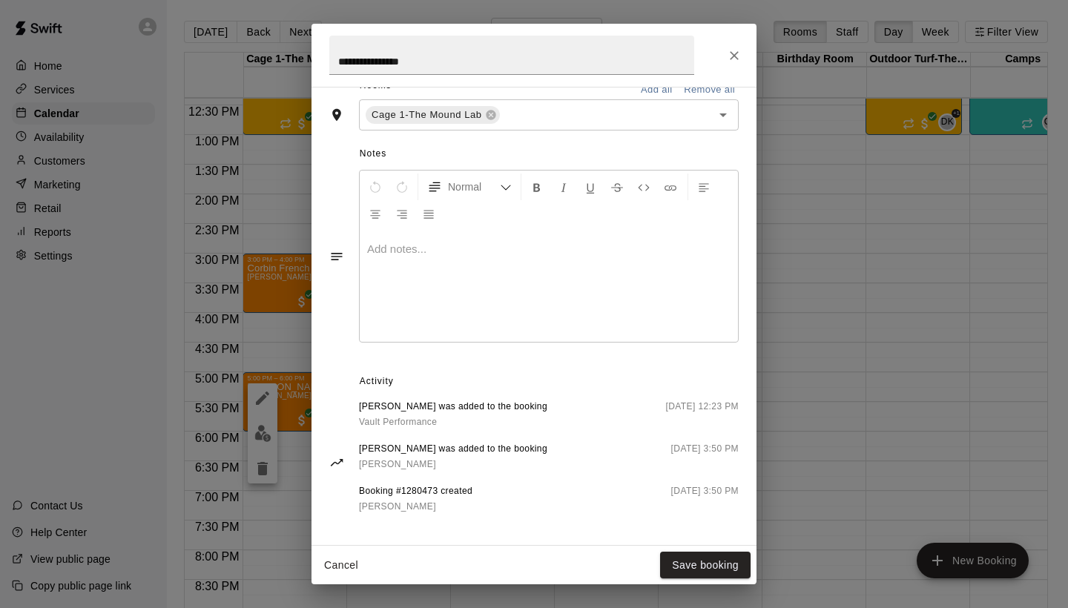
scroll to position [367, 0]
click at [733, 51] on icon "Close" at bounding box center [734, 55] width 15 height 15
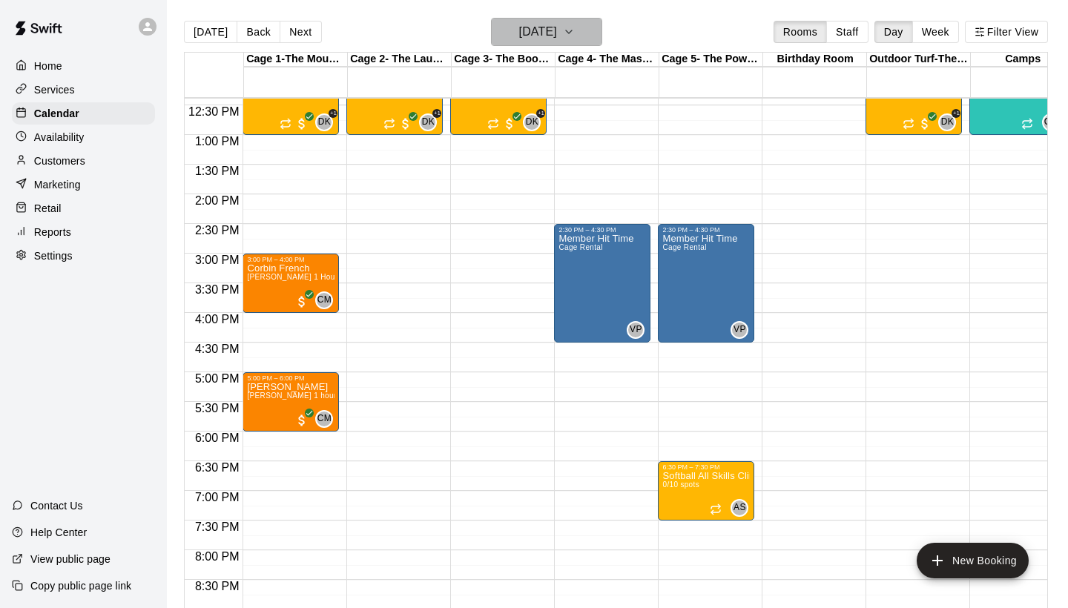
click at [549, 24] on h6 "[DATE]" at bounding box center [538, 32] width 38 height 21
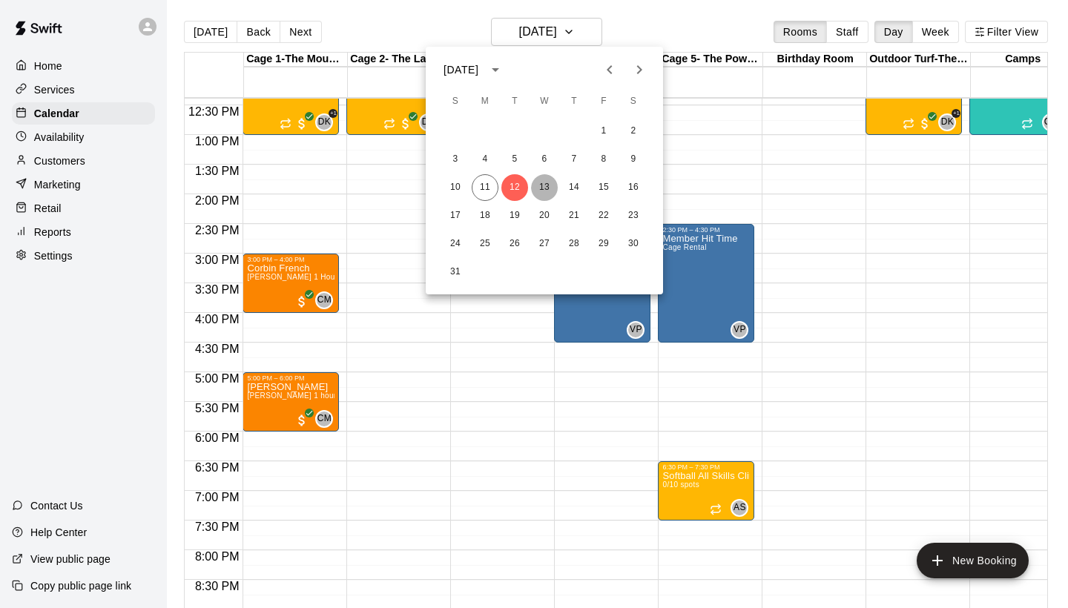
click at [548, 188] on button "13" at bounding box center [544, 187] width 27 height 27
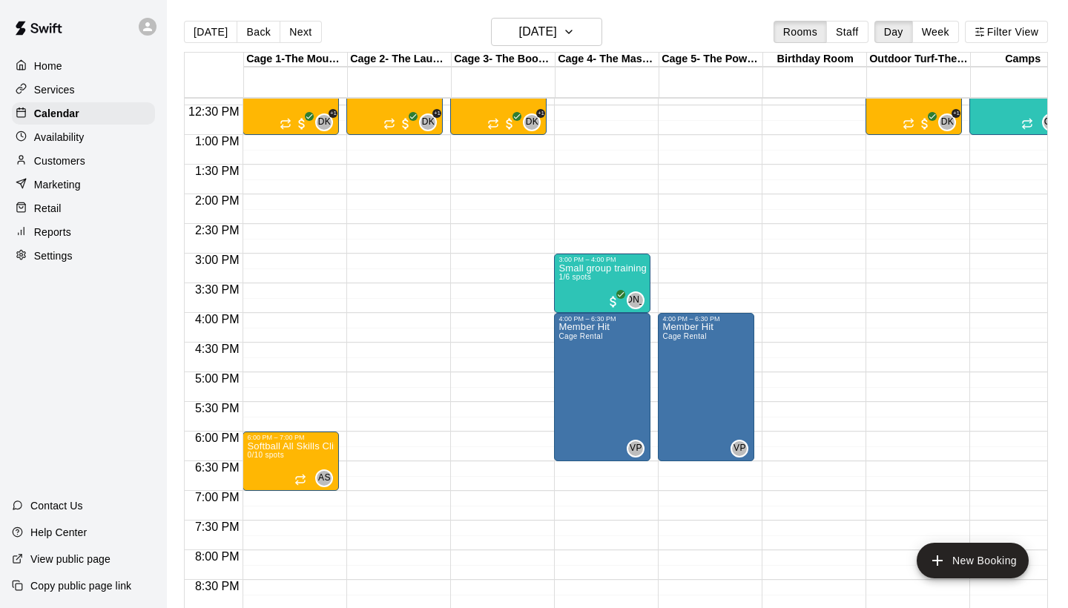
click at [51, 70] on p "Home" at bounding box center [48, 66] width 28 height 15
